Goal: Information Seeking & Learning: Check status

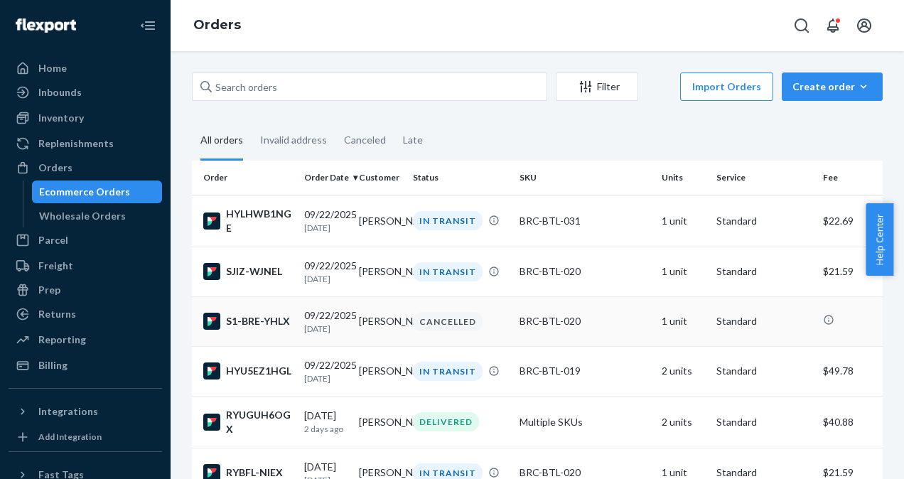
click at [311, 313] on div "[DATE] [DATE]" at bounding box center [325, 322] width 43 height 26
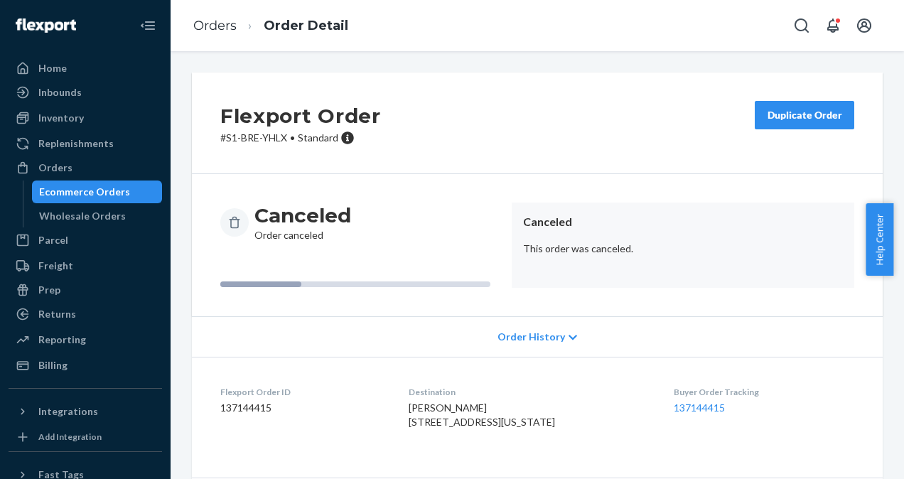
scroll to position [118, 0]
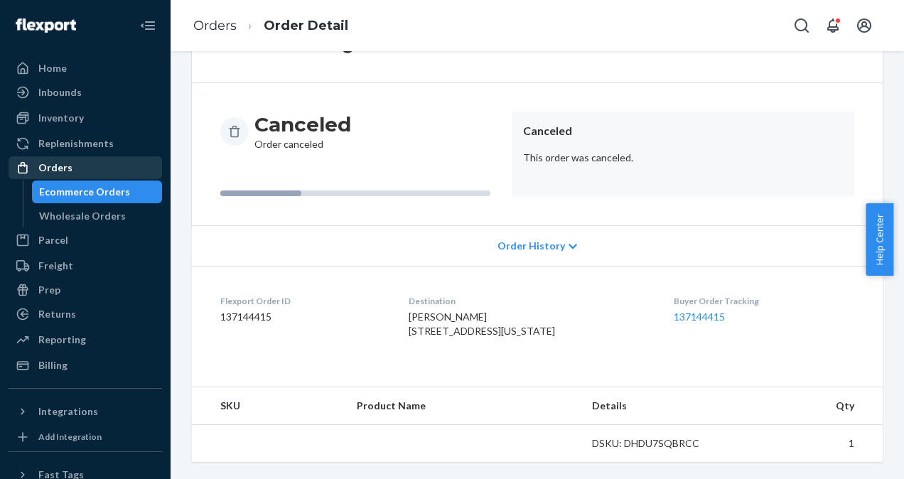
click at [53, 173] on div "Orders" at bounding box center [55, 168] width 34 height 14
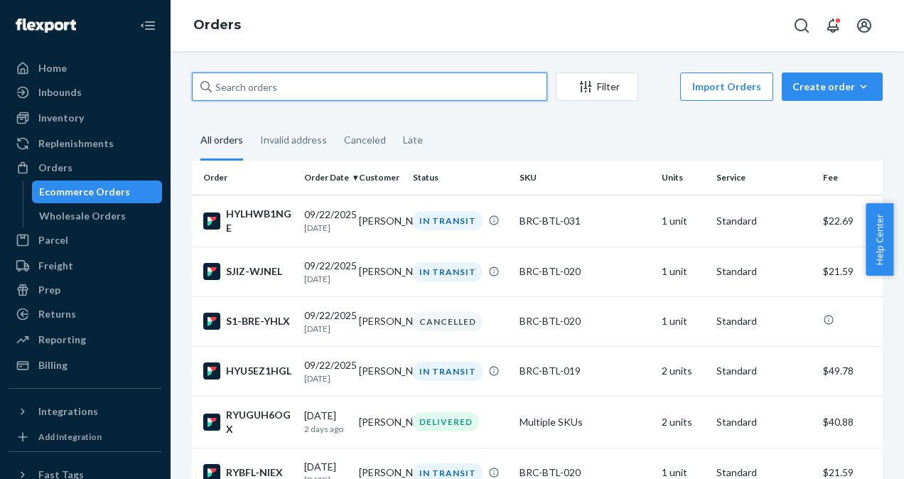
click at [279, 90] on input "text" at bounding box center [370, 87] width 356 height 28
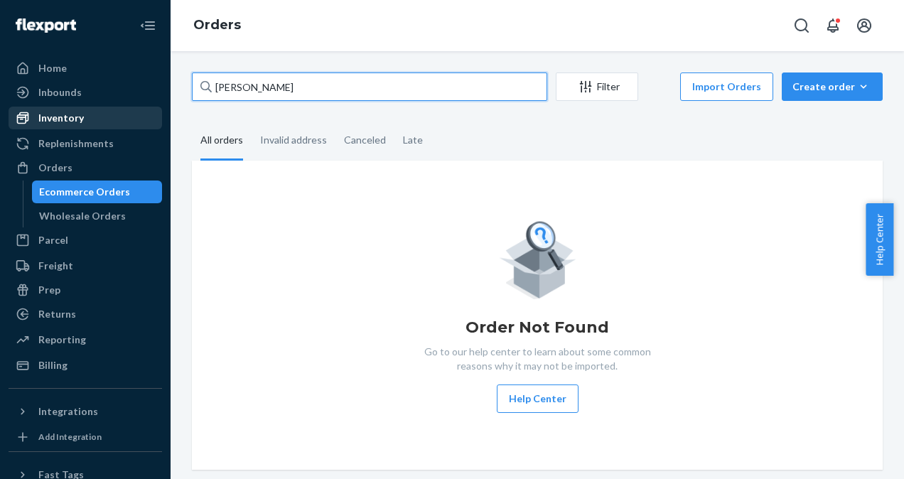
type input "[PERSON_NAME]"
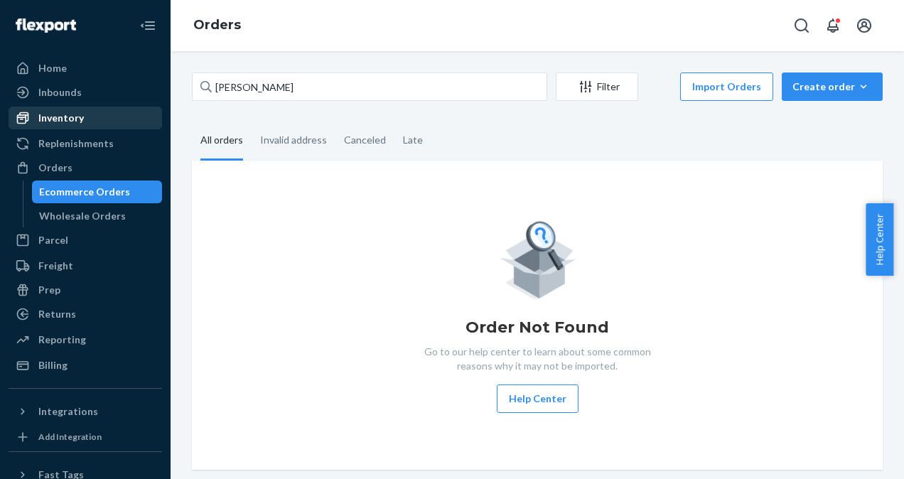
click at [90, 121] on div "Inventory" at bounding box center [85, 118] width 151 height 20
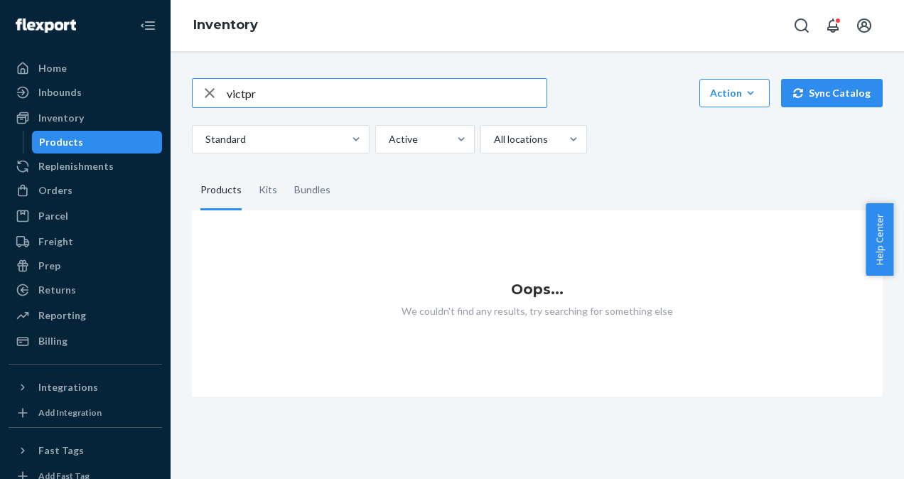
click at [253, 92] on input "victpr" at bounding box center [387, 93] width 320 height 28
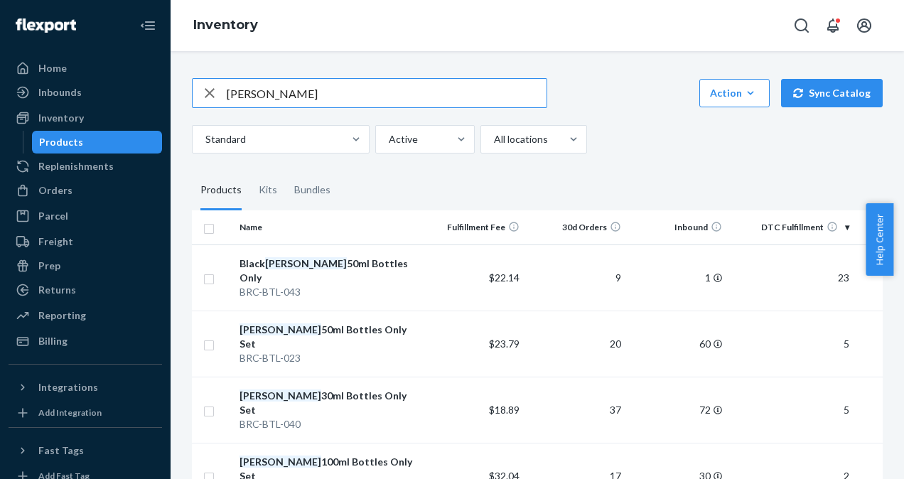
click at [256, 96] on input "[PERSON_NAME]" at bounding box center [387, 93] width 320 height 28
type input "v"
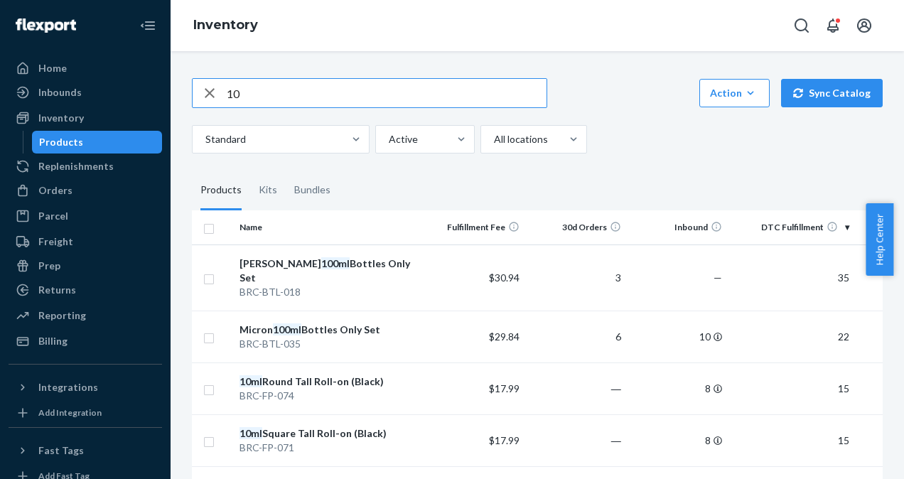
click at [289, 100] on input "10" at bounding box center [387, 93] width 320 height 28
type input "1"
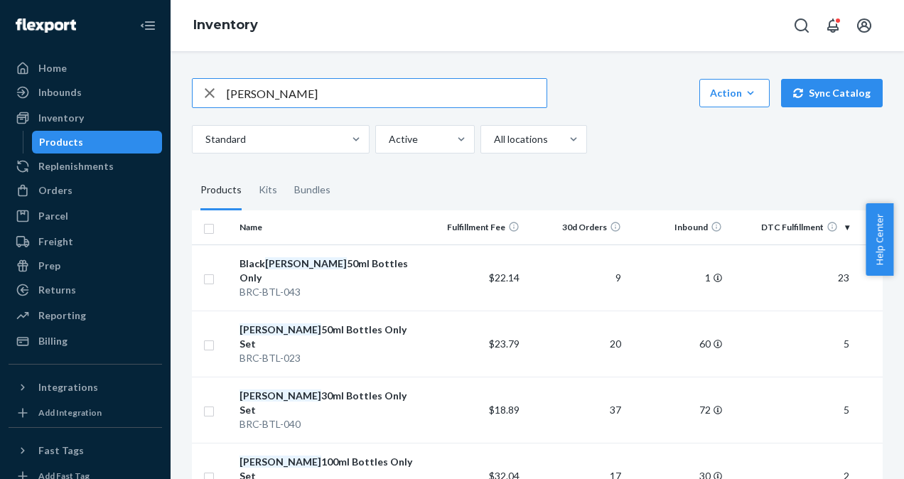
click at [280, 100] on input "[PERSON_NAME]" at bounding box center [387, 93] width 320 height 28
type input "v"
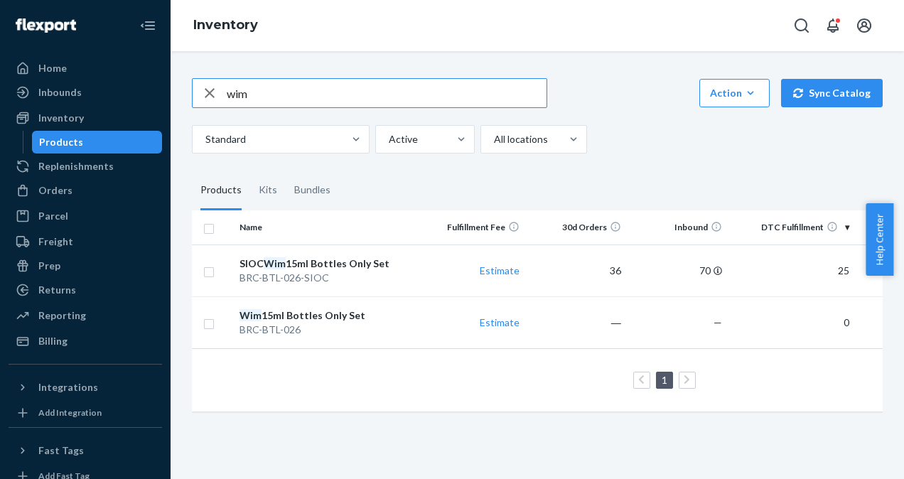
click at [272, 105] on input "wim" at bounding box center [387, 93] width 320 height 28
type input "w"
click at [272, 95] on input "senso" at bounding box center [387, 93] width 320 height 28
type input "s"
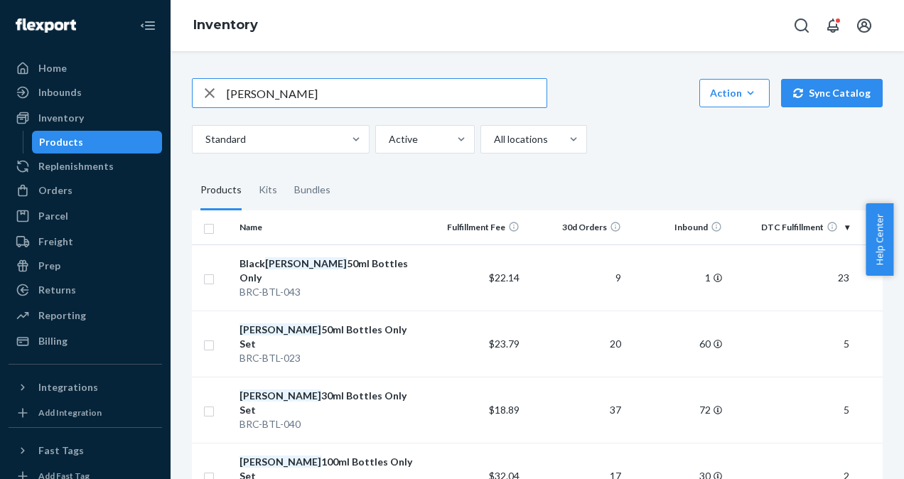
click at [306, 92] on input "[PERSON_NAME]" at bounding box center [387, 93] width 320 height 28
type input "v"
type input "[GEOGRAPHIC_DATA]"
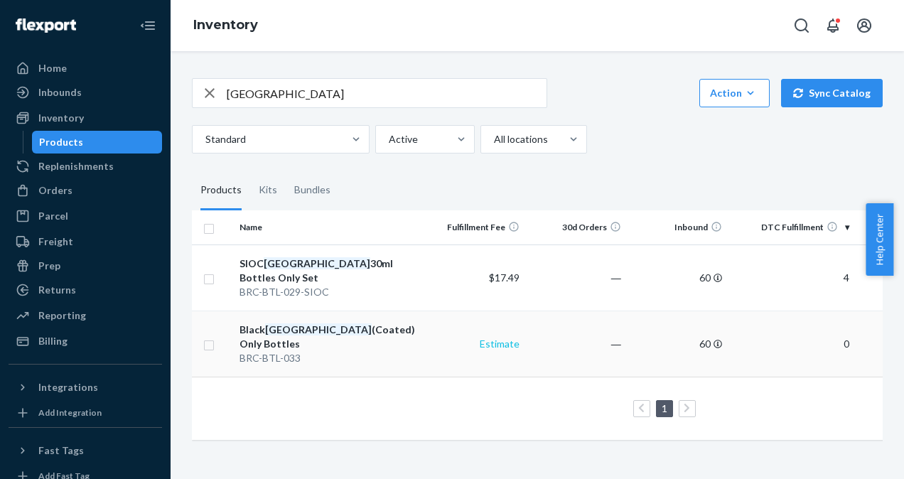
click at [507, 338] on link "Estimate" at bounding box center [500, 344] width 40 height 12
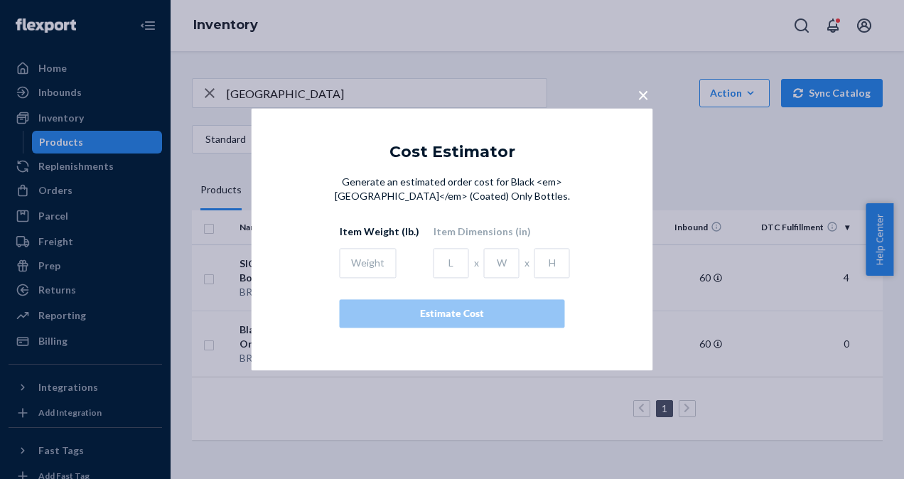
click at [638, 97] on span "×" at bounding box center [643, 94] width 11 height 24
